Goal: Use online tool/utility: Utilize a website feature to perform a specific function

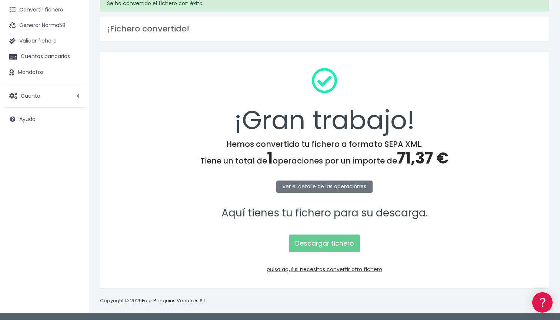
scroll to position [32, 0]
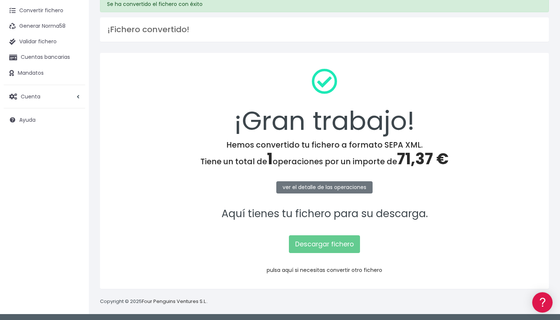
click at [318, 271] on link "pulsa aquí si necesitas convertir otro fichero" at bounding box center [325, 270] width 116 height 7
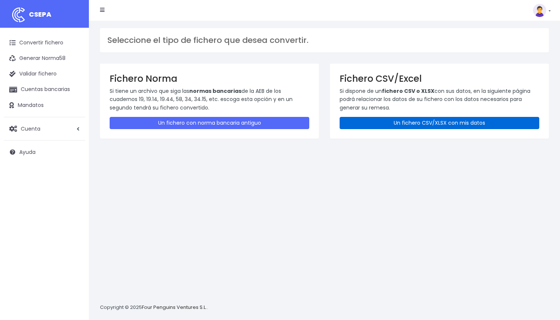
click at [430, 119] on link "Un fichero CSV/XLSX con mis datos" at bounding box center [440, 123] width 200 height 12
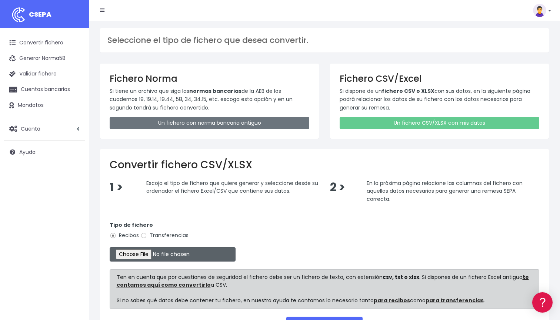
click at [148, 254] on input "file" at bounding box center [173, 254] width 126 height 14
type input "C:\fakepath\DOMICILIACION SOLARIS 5 DE [DATE].xlsx"
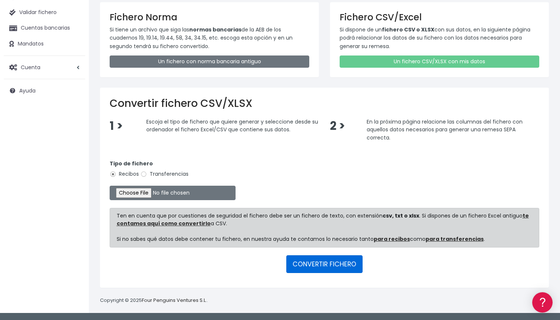
scroll to position [60, 0]
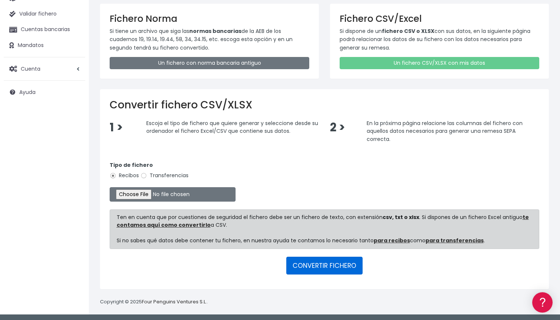
click at [334, 266] on button "CONVERTIR FICHERO" at bounding box center [324, 266] width 76 height 18
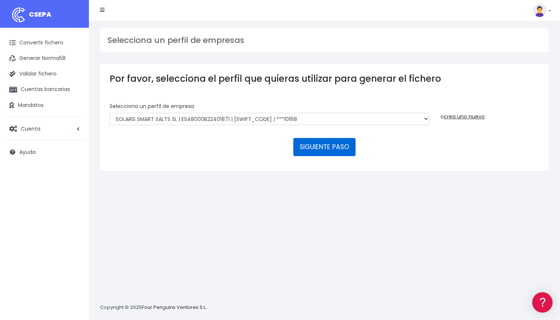
click at [313, 146] on button "SIGUIENTE PASO" at bounding box center [324, 147] width 62 height 18
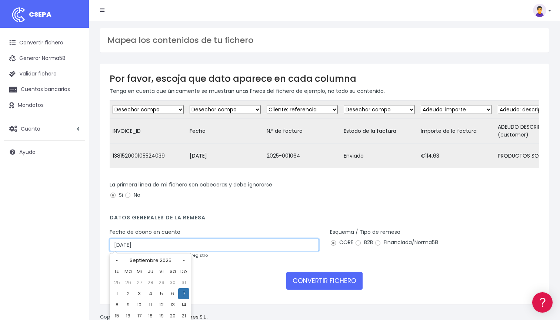
click at [163, 249] on input "07/09/2025" at bounding box center [214, 245] width 209 height 13
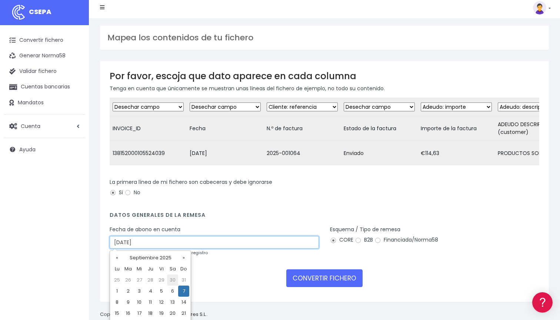
scroll to position [20, 0]
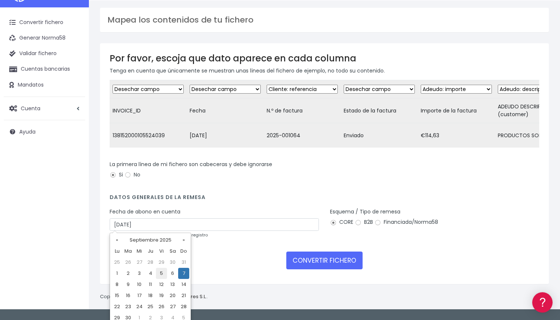
click at [117, 284] on td "8" at bounding box center [116, 284] width 11 height 11
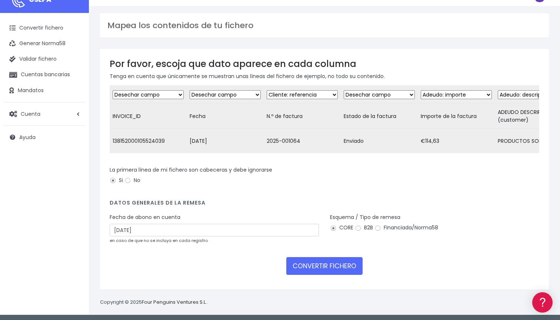
click at [219, 274] on form "Desechar campo Cliente: nombre Cliente: DNI Cliente: Email Cliente: Dirección C…" at bounding box center [325, 183] width 430 height 195
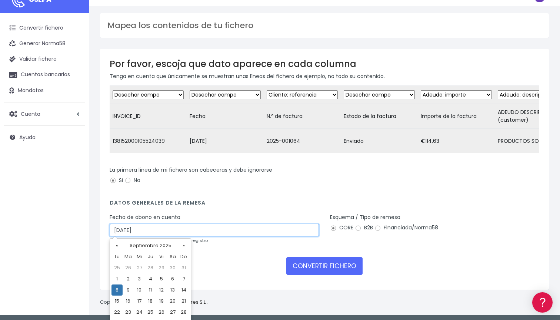
click at [263, 226] on input "08/09/2025" at bounding box center [214, 230] width 209 height 13
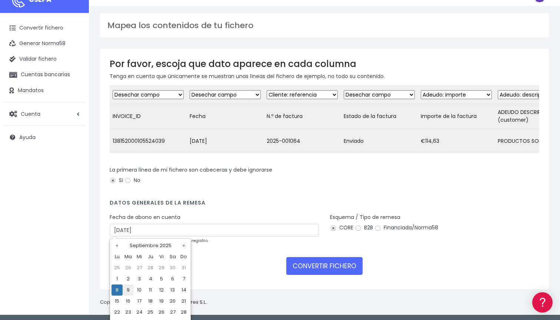
click at [127, 290] on td "9" at bounding box center [128, 290] width 11 height 11
type input "09/09/2025"
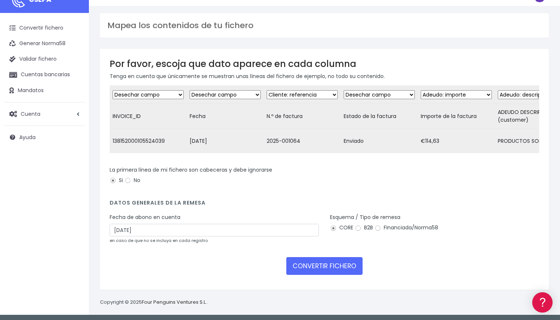
click at [198, 269] on div "CONVERTIR FICHERO" at bounding box center [325, 266] width 430 height 18
click at [311, 265] on button "CONVERTIR FICHERO" at bounding box center [324, 266] width 76 height 18
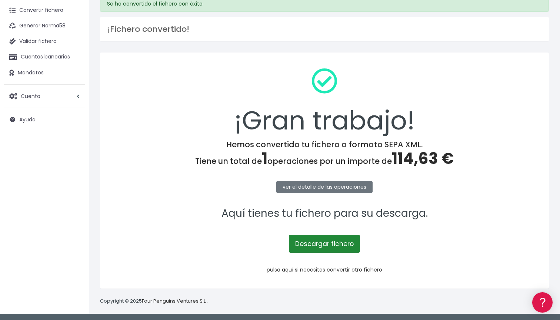
scroll to position [32, 0]
click at [351, 244] on link "Descargar fichero" at bounding box center [324, 245] width 71 height 18
